Goal: Information Seeking & Learning: Check status

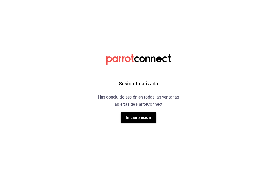
click at [144, 118] on button "Iniciar sesión" at bounding box center [138, 117] width 36 height 11
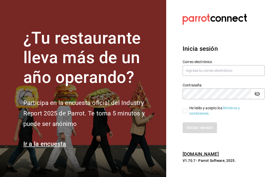
click at [205, 76] on input "text" at bounding box center [223, 70] width 82 height 11
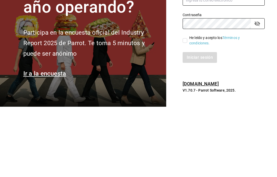
type input "gerjillo123@gmail.com"
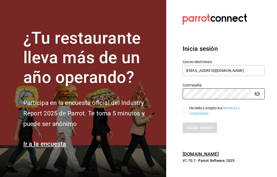
click at [187, 108] on input "He leído y acepto los Términos y condiciones." at bounding box center [184, 110] width 5 height 5
checkbox input "true"
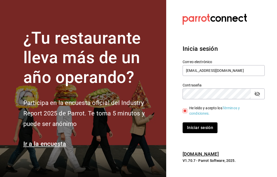
click at [201, 122] on button "Iniciar sesión" at bounding box center [199, 127] width 35 height 11
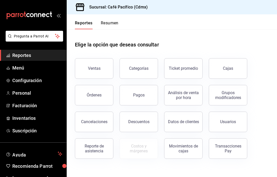
click at [96, 71] on button "Ventas" at bounding box center [94, 68] width 38 height 21
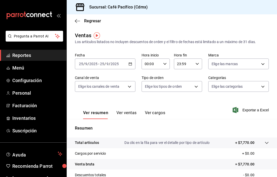
click at [50, 60] on link "Reportes" at bounding box center [33, 55] width 66 height 11
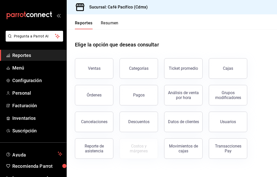
click at [233, 73] on link "Cajas" at bounding box center [228, 68] width 38 height 21
